Goal: Transaction & Acquisition: Purchase product/service

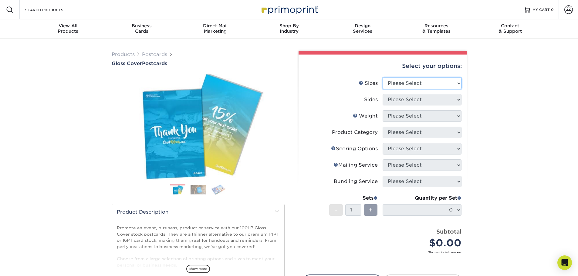
click at [443, 78] on select "Please Select 2" x 8" 3" x 4" 3" x 5" 3.5" x 8.5" 4" x 6" 4" x 9" 4.25" x 5.5" …" at bounding box center [422, 84] width 79 height 12
click at [443, 80] on select "Please Select 2" x 8" 3" x 4" 3" x 5" 3.5" x 8.5" 4" x 6" 4" x 9" 4.25" x 5.5" …" at bounding box center [422, 84] width 79 height 12
select select "4.00x9.00"
click at [383, 78] on select "Please Select 2" x 8" 3" x 4" 3" x 5" 3.5" x 8.5" 4" x 6" 4" x 9" 4.25" x 5.5" …" at bounding box center [422, 84] width 79 height 12
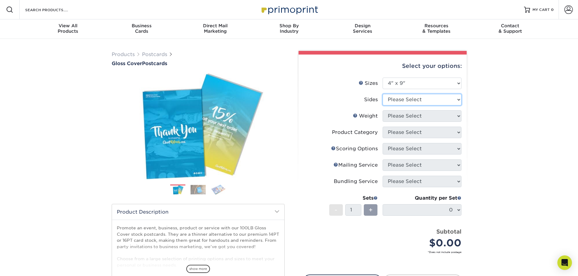
click at [430, 100] on select "Please Select Print Both Sides Print Front Only" at bounding box center [422, 100] width 79 height 12
select select "13abbda7-1d64-4f25-8bb2-c179b224825d"
click at [383, 94] on select "Please Select Print Both Sides Print Front Only" at bounding box center [422, 100] width 79 height 12
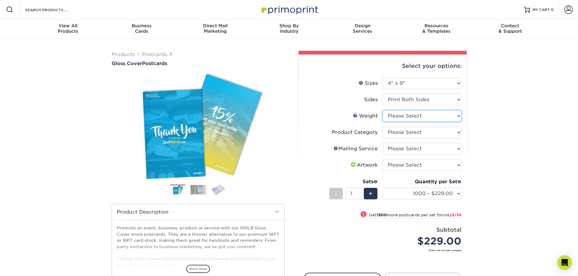
click at [459, 119] on select "Please Select 100LB" at bounding box center [422, 116] width 79 height 12
select select "100LB"
click at [383, 110] on select "Please Select 100LB" at bounding box center [422, 116] width 79 height 12
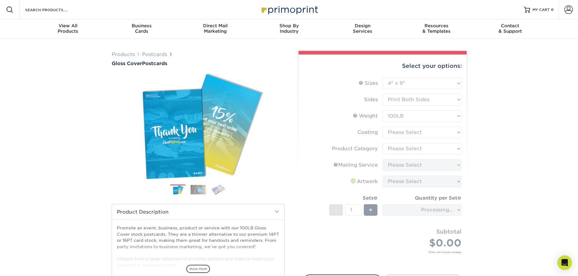
click at [454, 133] on form "Sizes Help Sizes Please Select 2" x 8" 3" x 4" 3" x 5" 3.5" x 8.5" 4" x 6" 4" x…" at bounding box center [383, 173] width 158 height 190
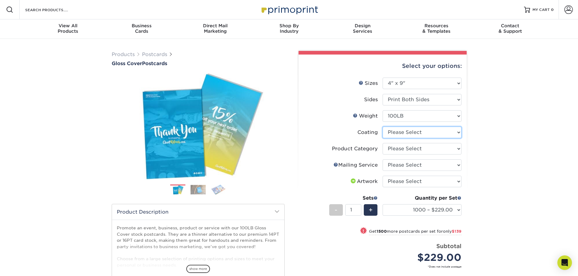
click at [454, 133] on select at bounding box center [422, 133] width 79 height 12
click at [475, 137] on div "Products Postcards Gloss Cover Postcards $" at bounding box center [289, 199] width 578 height 321
click at [441, 148] on select "Please Select Postcards" at bounding box center [422, 149] width 79 height 12
select select "9b7272e0-d6c8-4c3c-8e97-d3a1bcdab858"
click at [383, 143] on select "Please Select Postcards" at bounding box center [422, 149] width 79 height 12
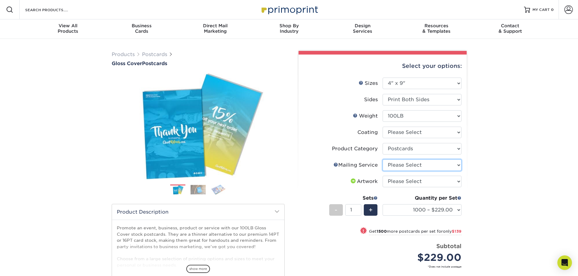
click at [449, 165] on select "Please Select No Direct Mailing Service No, I will mail/stamp/imprint Direct Ma…" at bounding box center [422, 166] width 79 height 12
select select "3e5e9bdd-d78a-4c28-a41d-fe1407925ca6"
click at [383, 160] on select "Please Select No Direct Mailing Service No, I will mail/stamp/imprint Direct Ma…" at bounding box center [422, 166] width 79 height 12
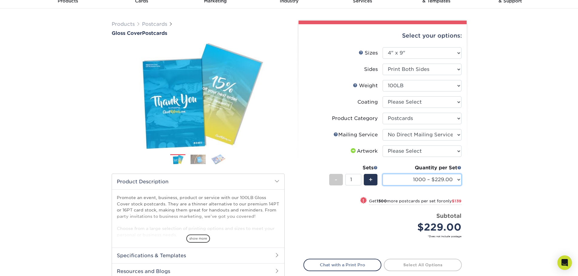
click at [455, 178] on select "1000 – $229.00 2500 – $368.00 5000 – $566.00 10000 – $1122.00 15000 – $1673.00 …" at bounding box center [422, 180] width 79 height 12
click at [488, 169] on div "Products Postcards Gloss Cover Postcards $" at bounding box center [289, 168] width 578 height 321
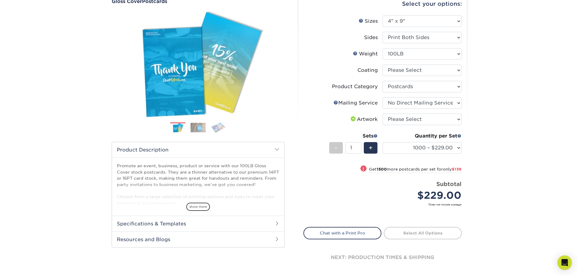
scroll to position [0, 0]
